Goal: Information Seeking & Learning: Learn about a topic

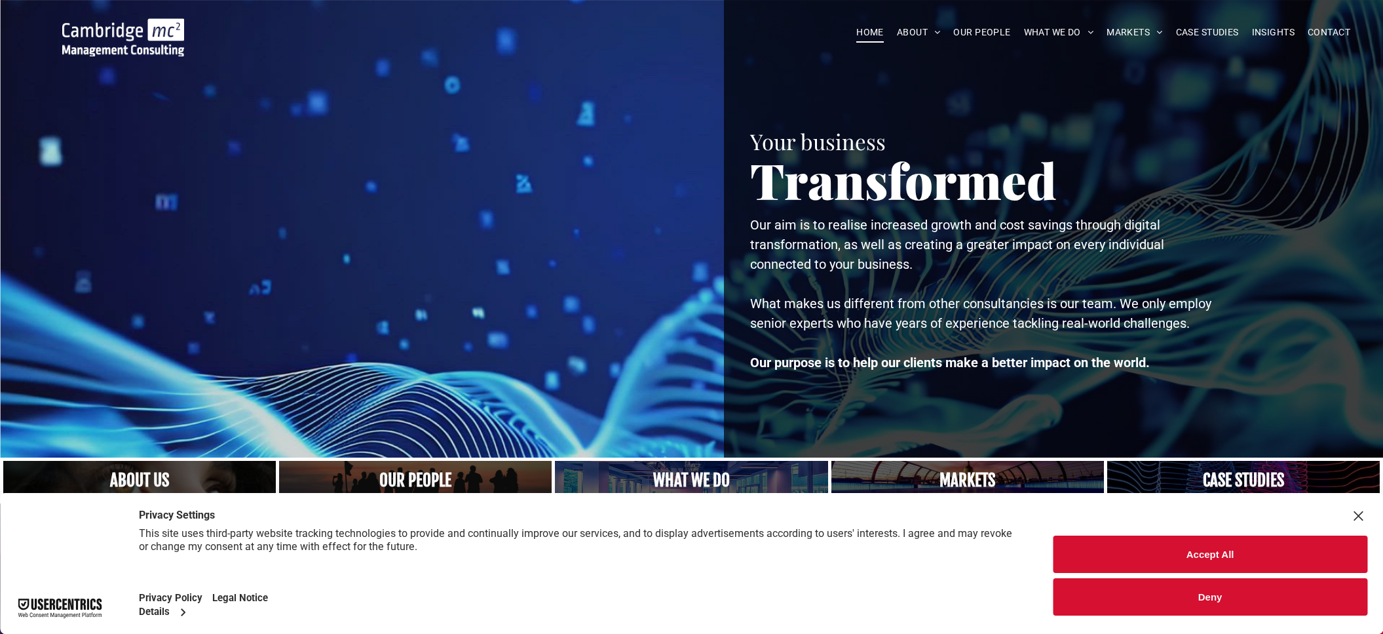
click at [1221, 556] on button "Accept All" at bounding box center [1210, 553] width 315 height 37
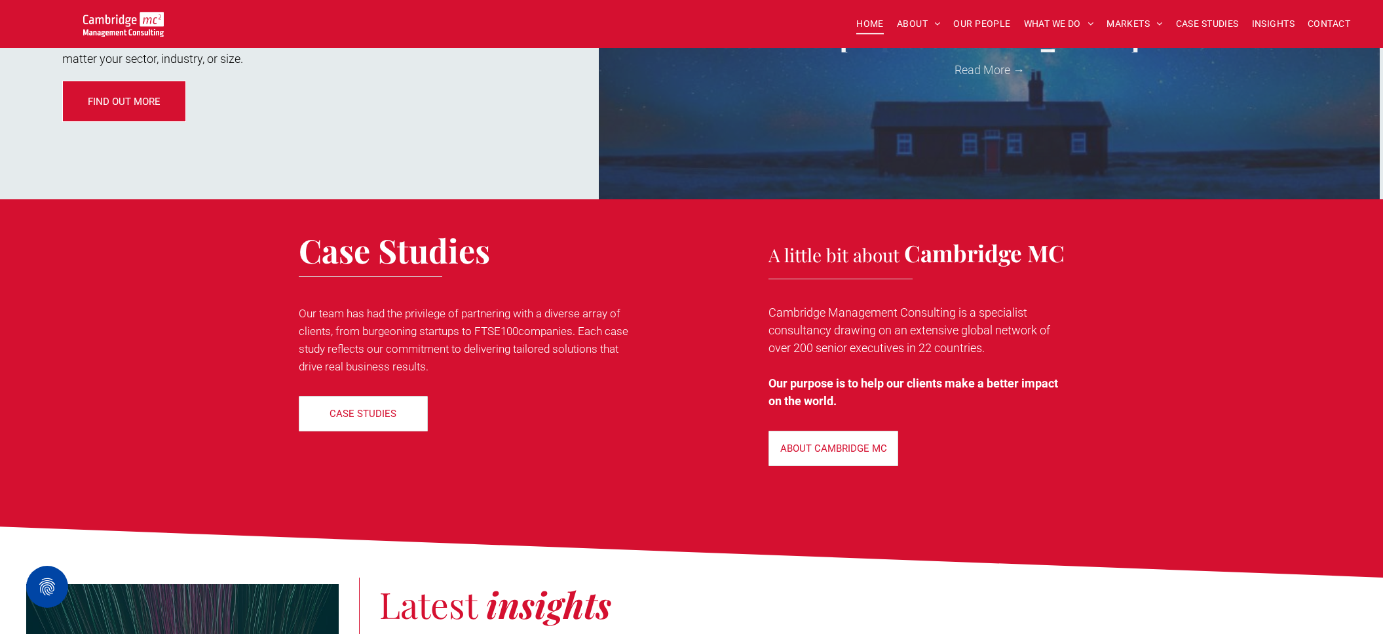
scroll to position [1835, 0]
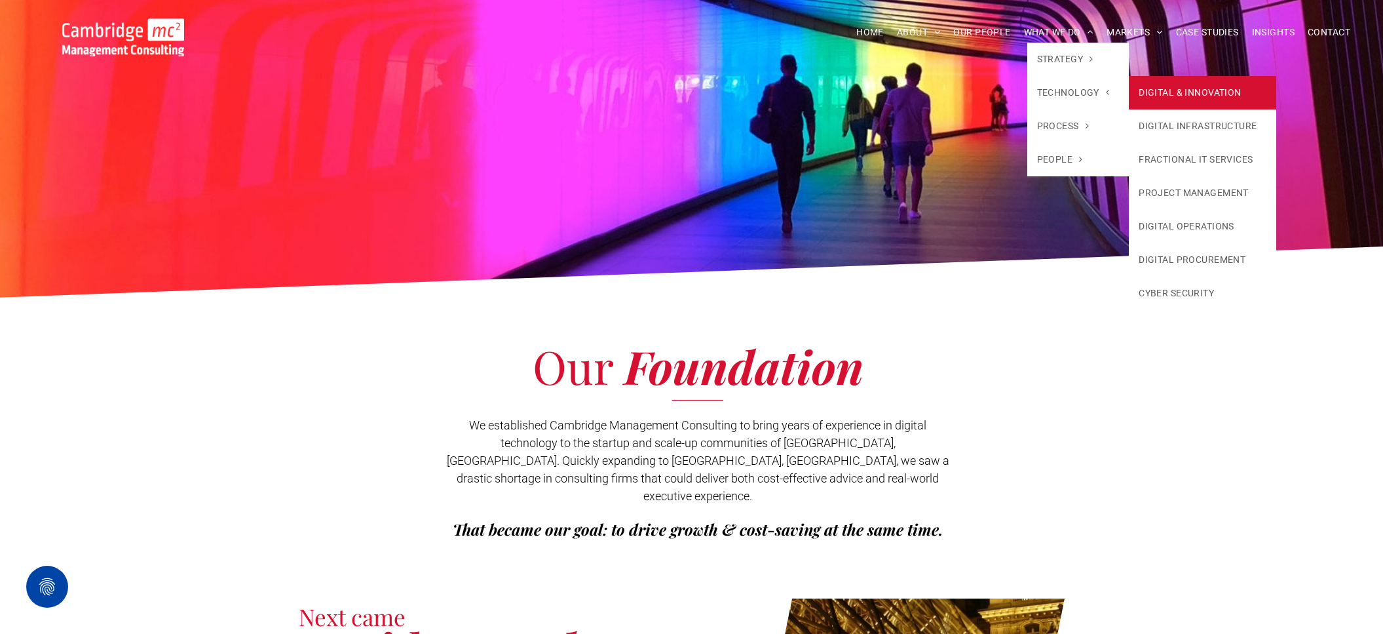
click at [1149, 84] on link "DIGITAL & INNOVATION" at bounding box center [1202, 92] width 147 height 33
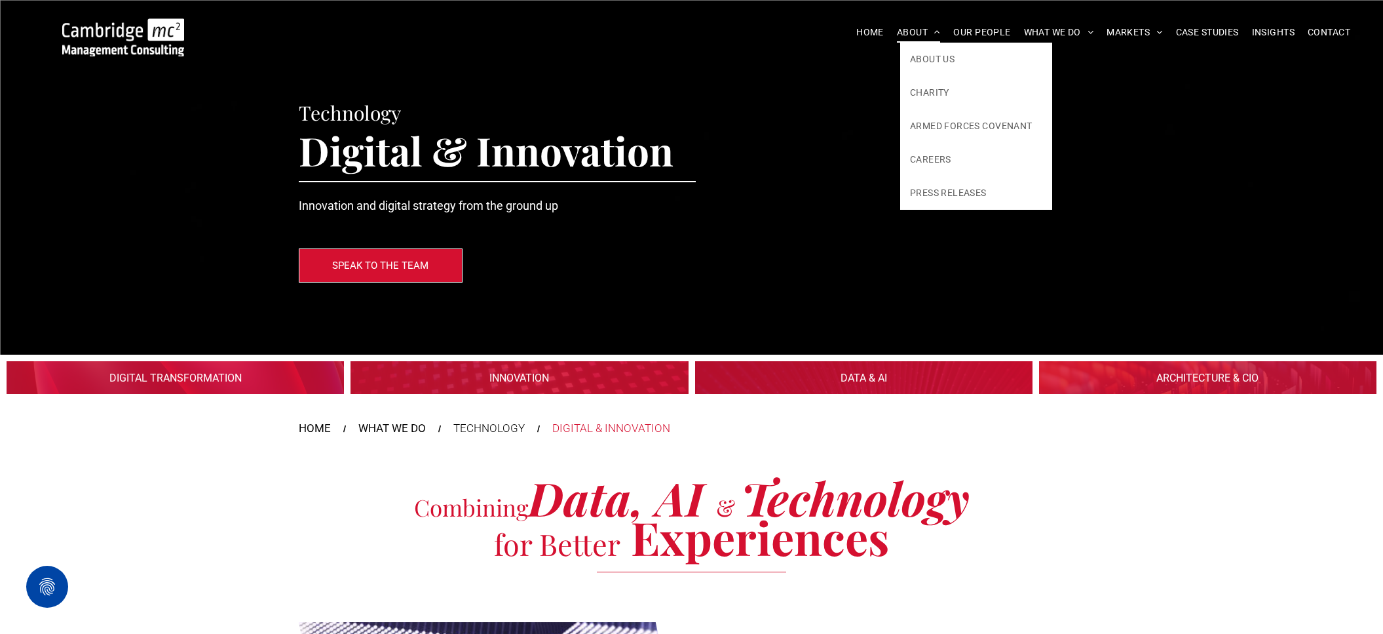
click at [915, 35] on span "ABOUT" at bounding box center [919, 32] width 44 height 20
click at [922, 54] on span "ABOUT US" at bounding box center [932, 59] width 45 height 14
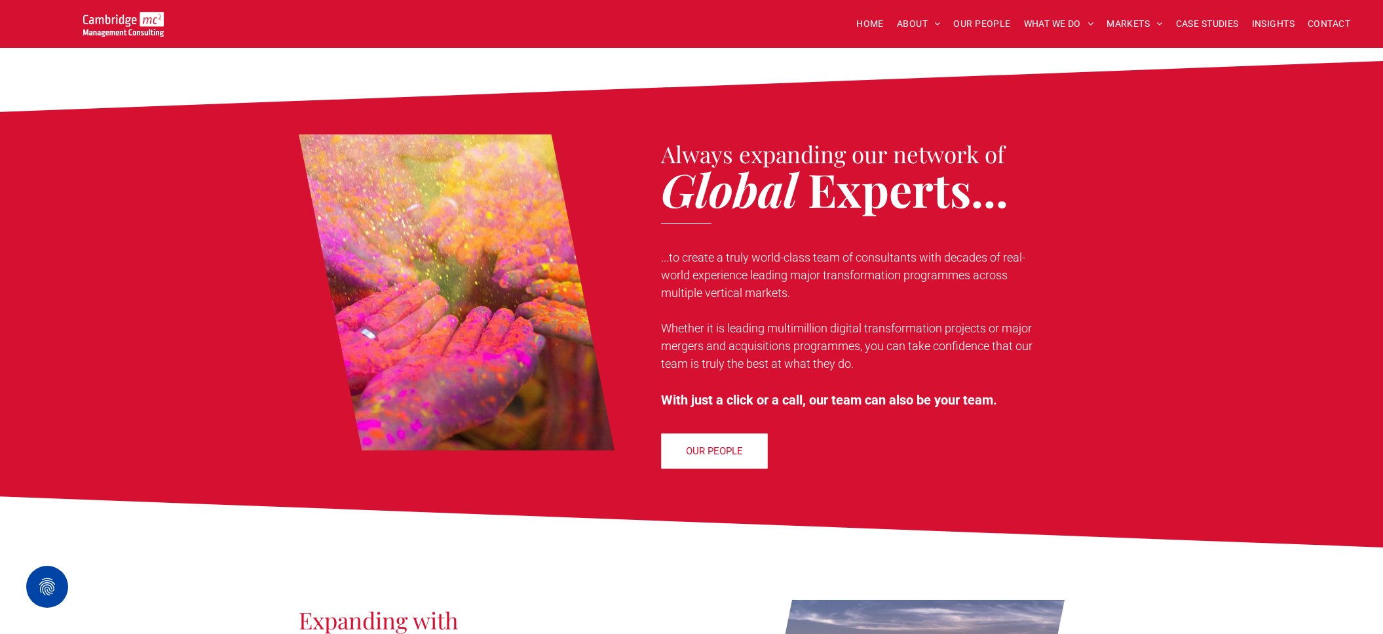
scroll to position [983, 0]
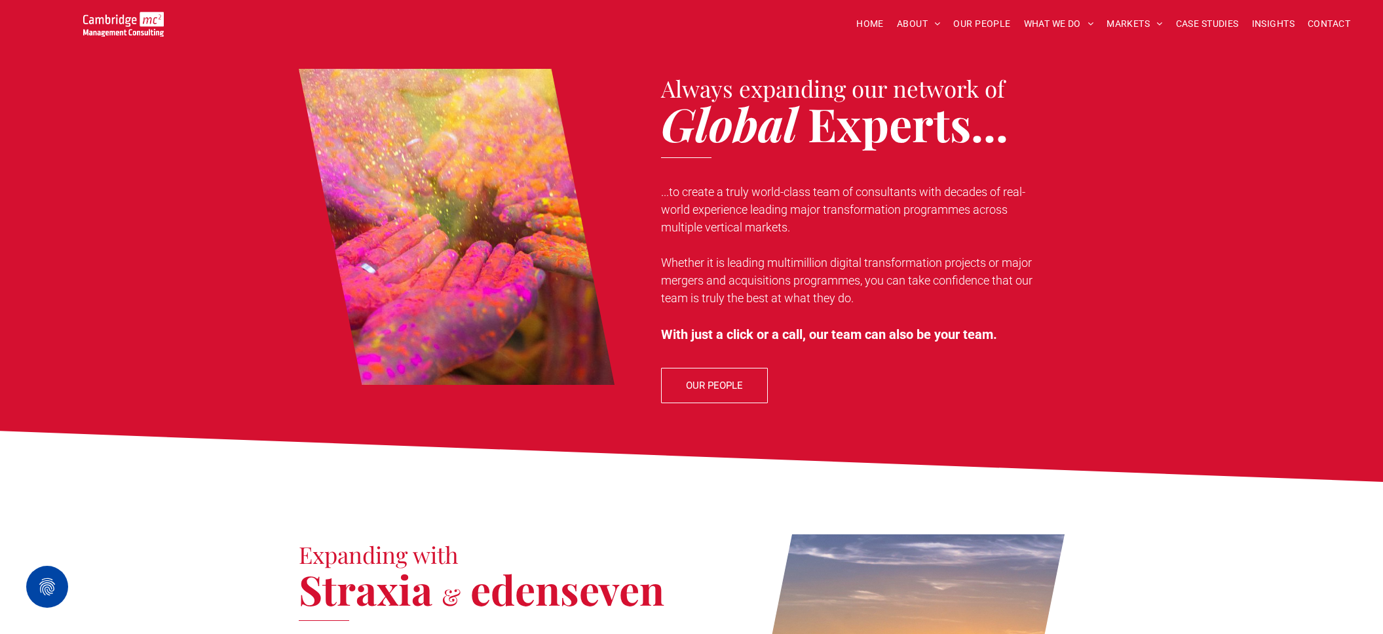
click at [742, 376] on span "OUR PEOPLE" at bounding box center [714, 385] width 57 height 33
